Goal: Ask a question

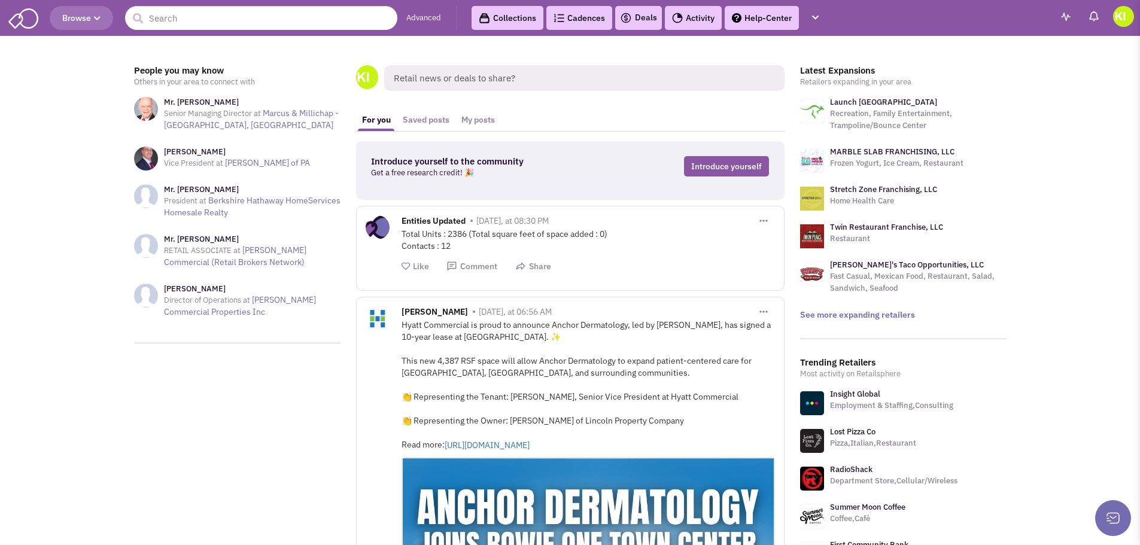
click at [1127, 15] on img at bounding box center [1123, 16] width 21 height 21
click at [1119, 16] on img at bounding box center [1123, 16] width 21 height 21
click at [1094, 17] on img at bounding box center [1094, 16] width 12 height 12
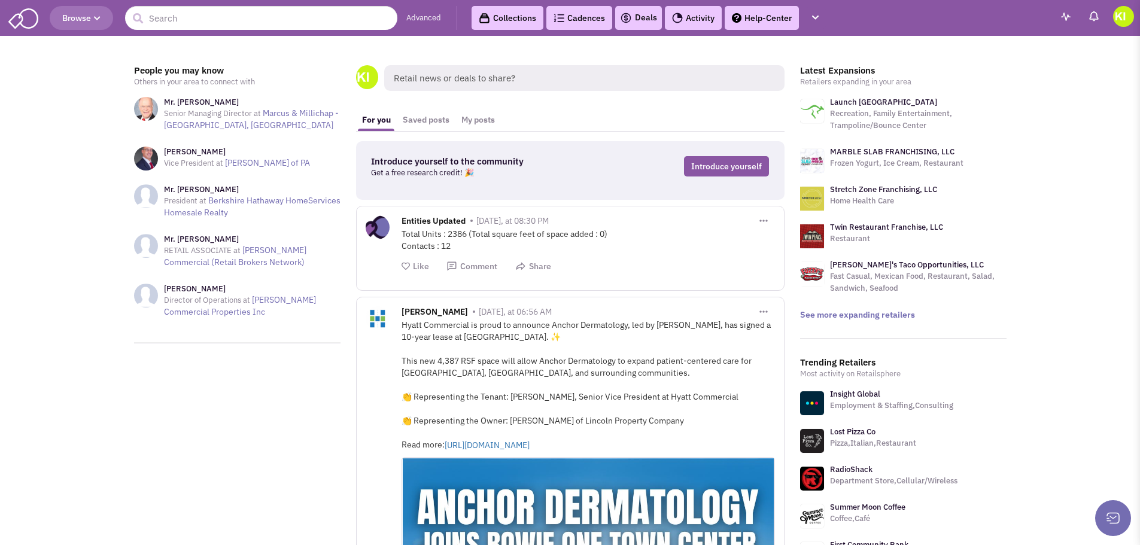
click at [1111, 514] on button at bounding box center [1114, 518] width 36 height 36
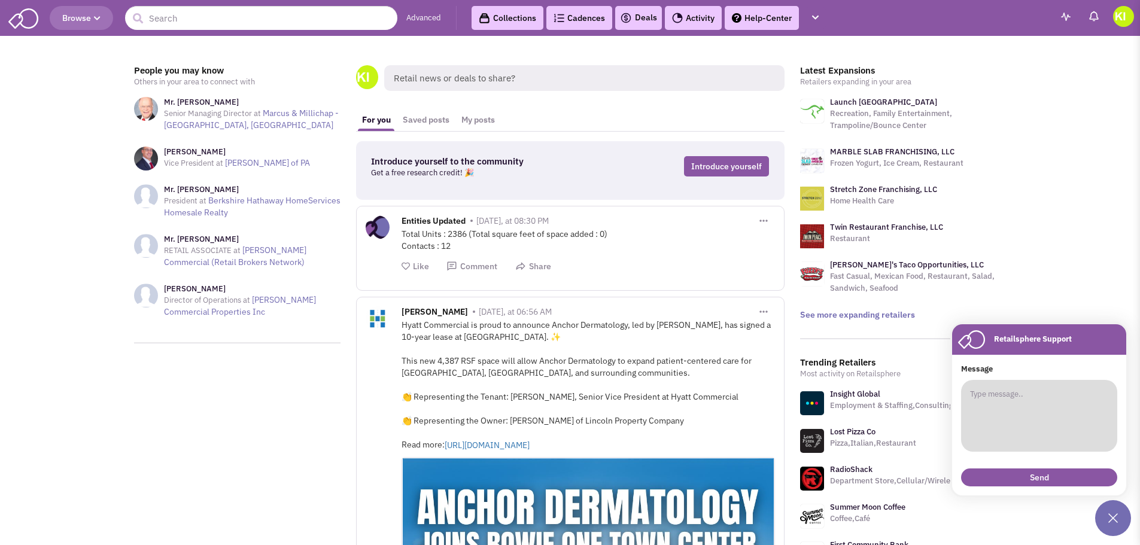
click at [1016, 383] on textarea at bounding box center [1039, 416] width 156 height 72
click at [1099, 402] on textarea "Hi - I'm looking for our account rep. I usually email [PERSON_NAME][DEMOGRAPHIC…" at bounding box center [1039, 416] width 156 height 72
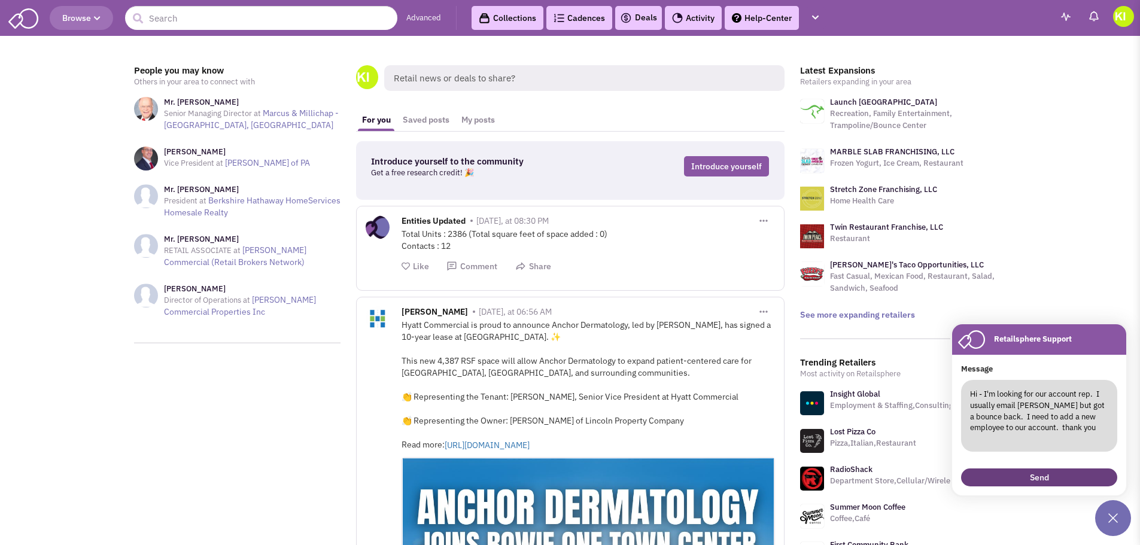
type textarea "Hi - I'm looking for our account rep. I usually email [PERSON_NAME] but got a b…"
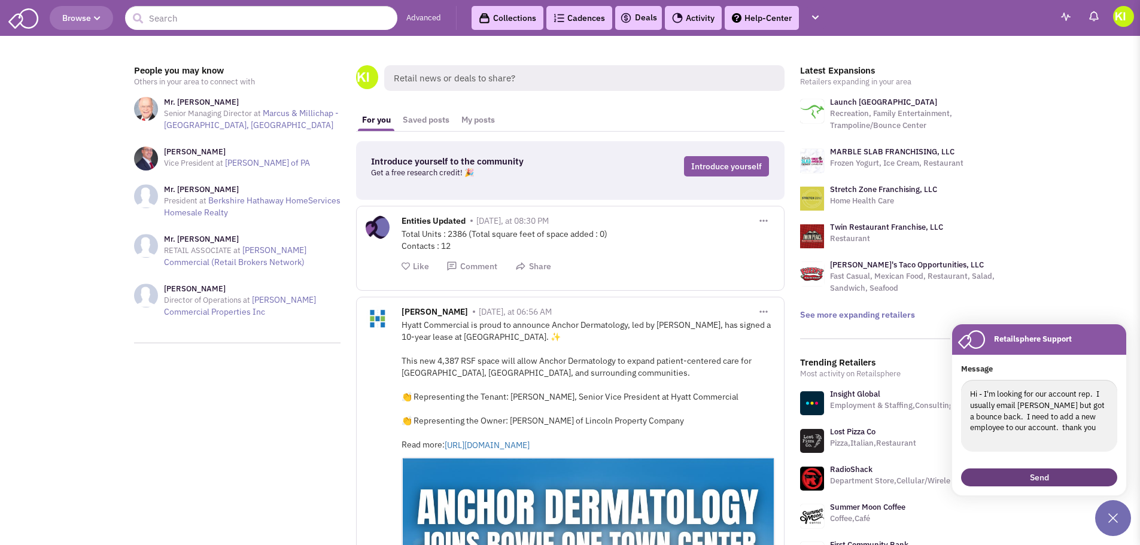
click at [1045, 471] on button "Send" at bounding box center [1039, 478] width 156 height 18
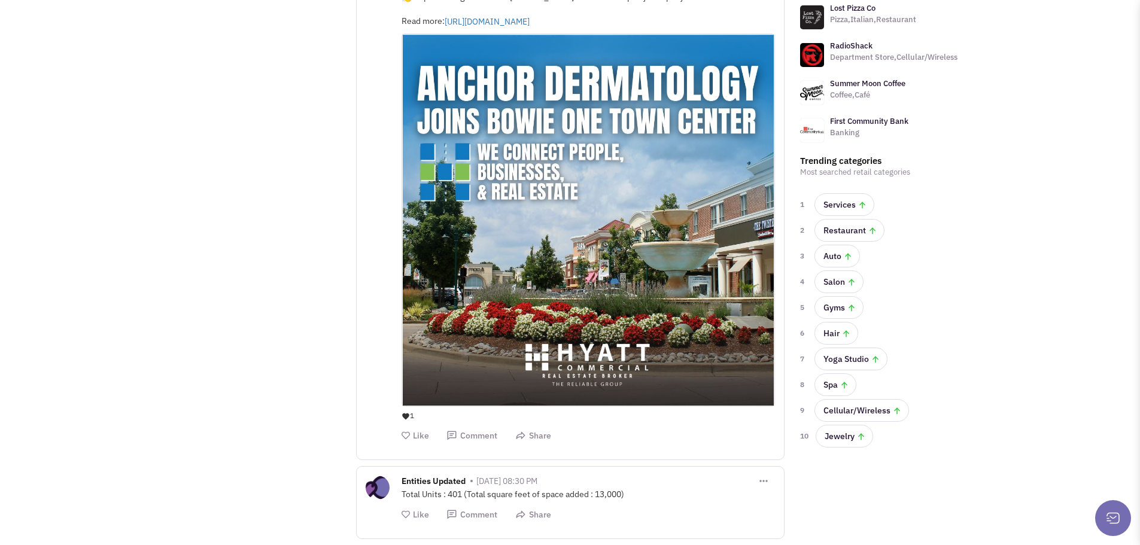
scroll to position [419, 0]
